Goal: Task Accomplishment & Management: Manage account settings

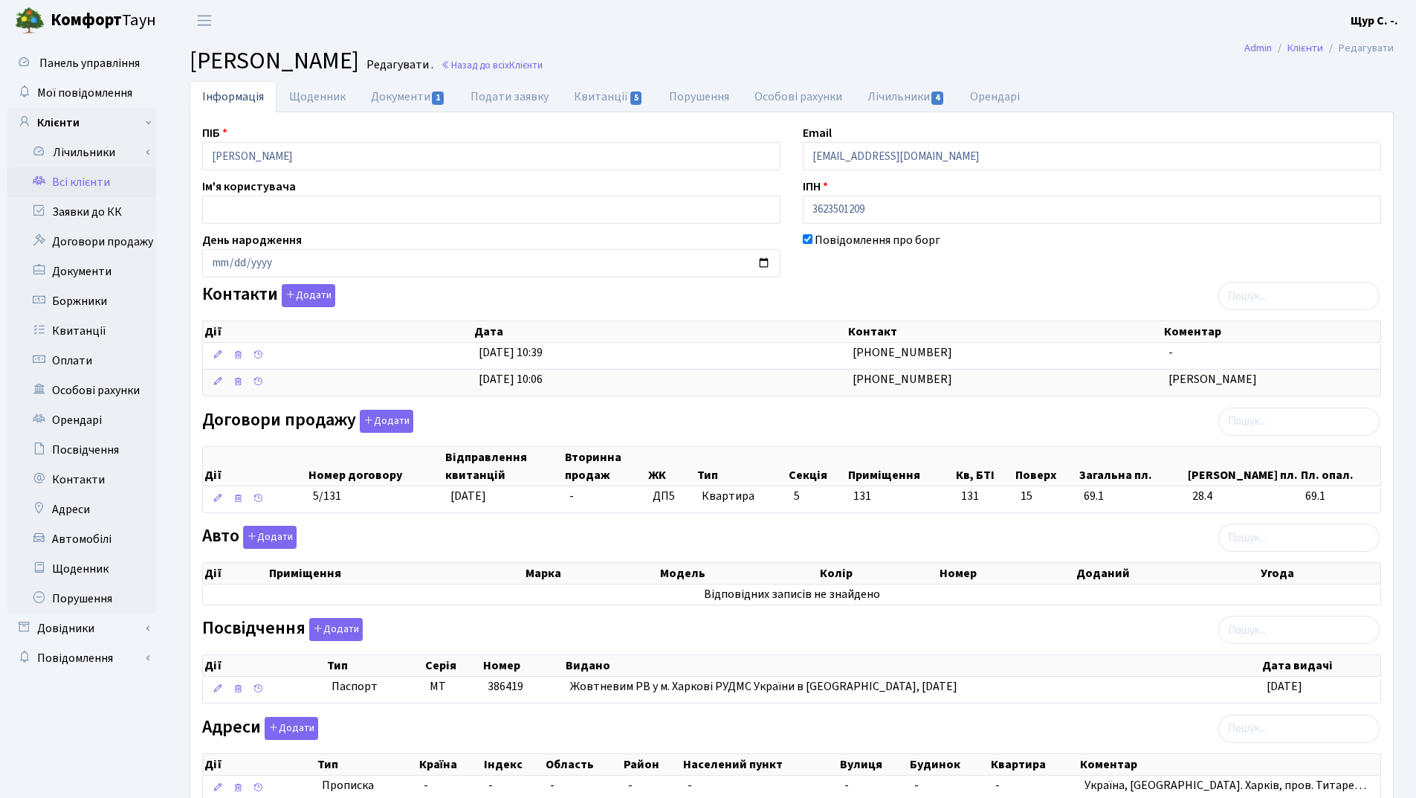
click at [77, 181] on link "Всі клієнти" at bounding box center [81, 182] width 149 height 30
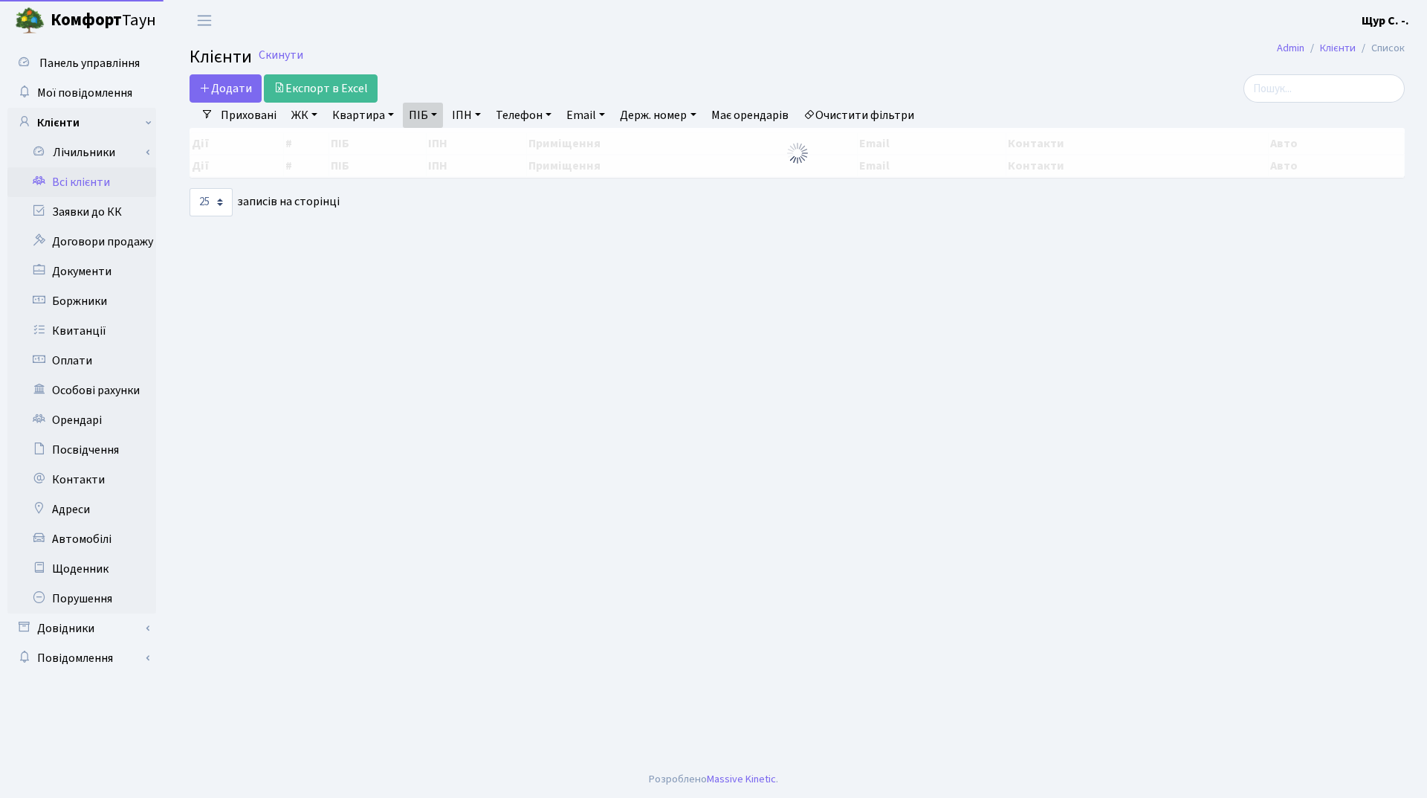
select select "25"
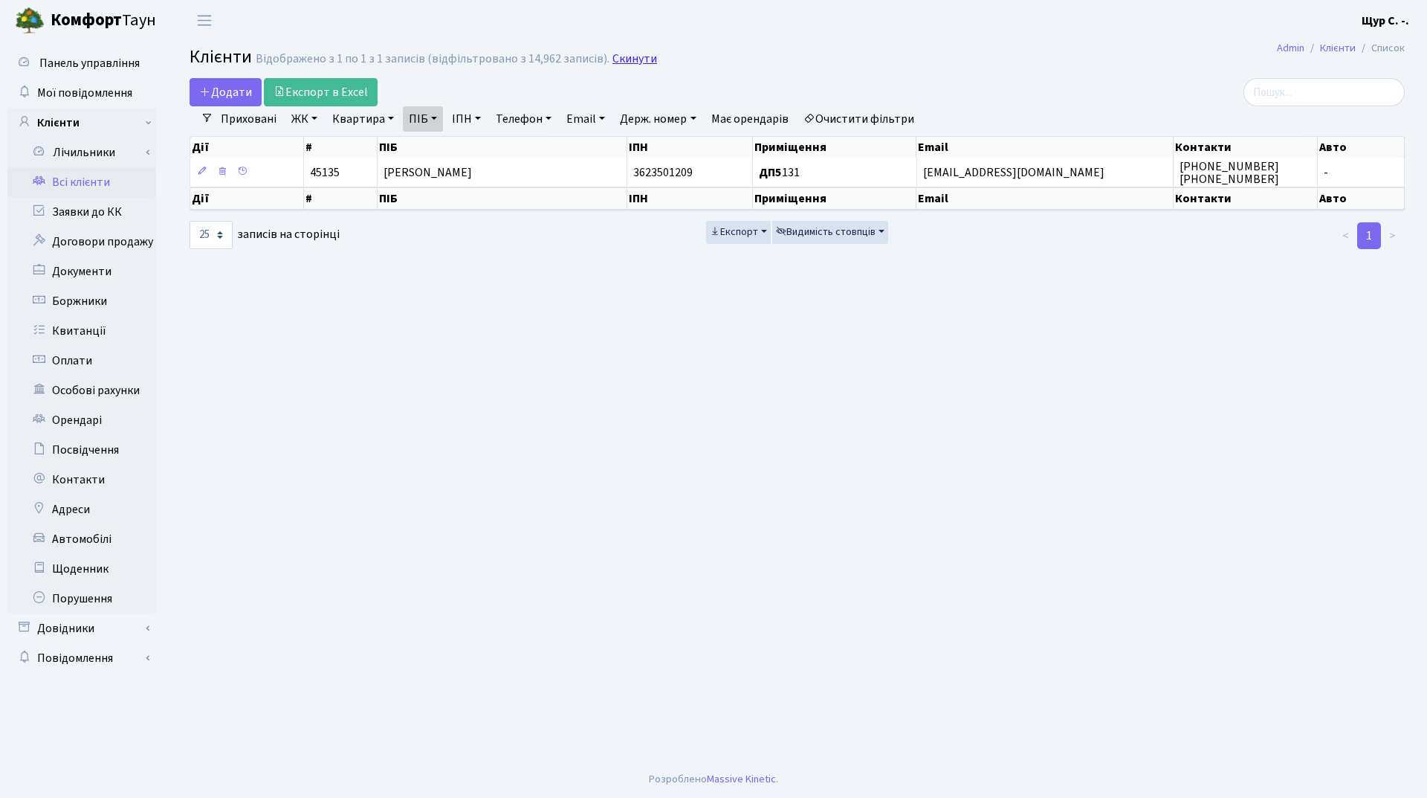
click at [631, 52] on link "Скинути" at bounding box center [635, 59] width 45 height 14
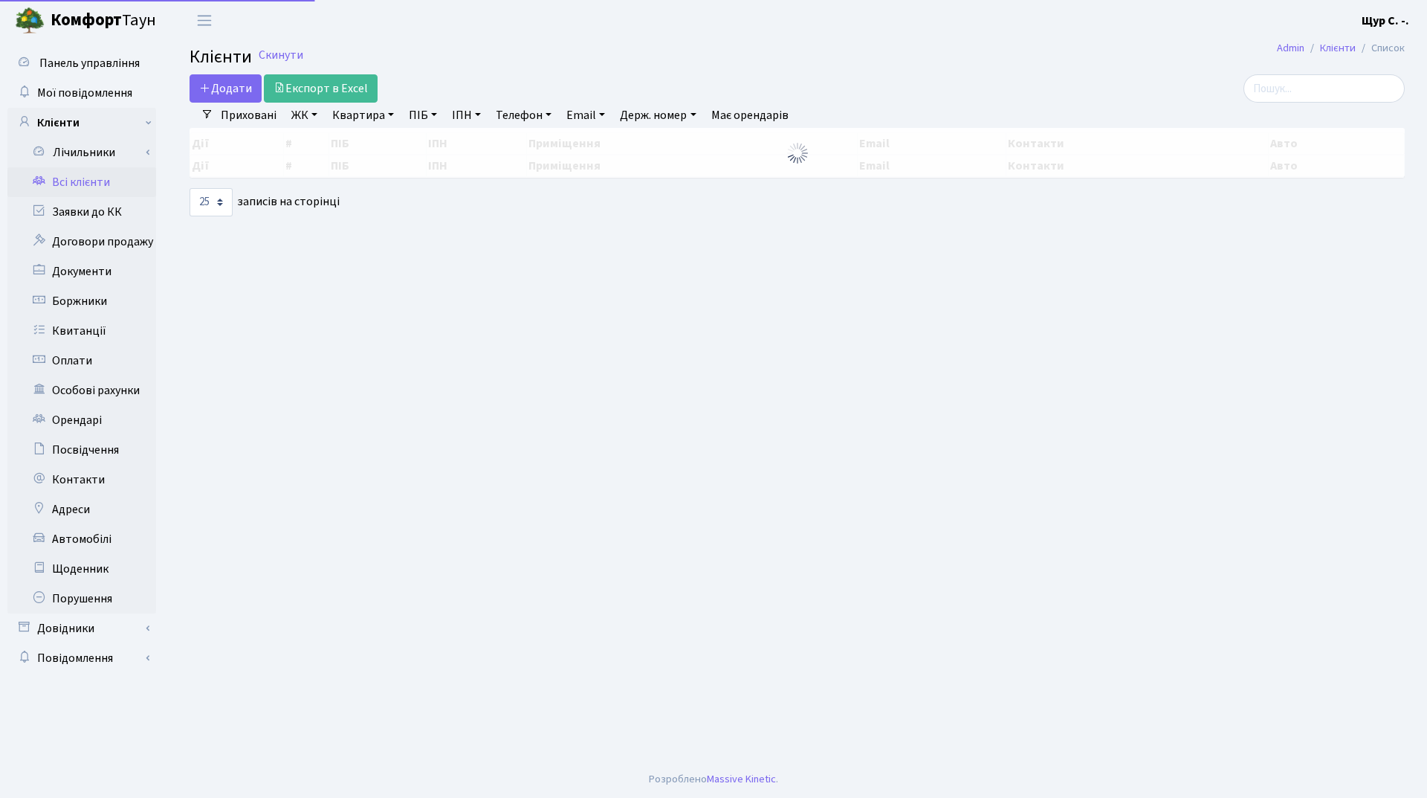
select select "25"
